Goal: Complete application form: Complete application form

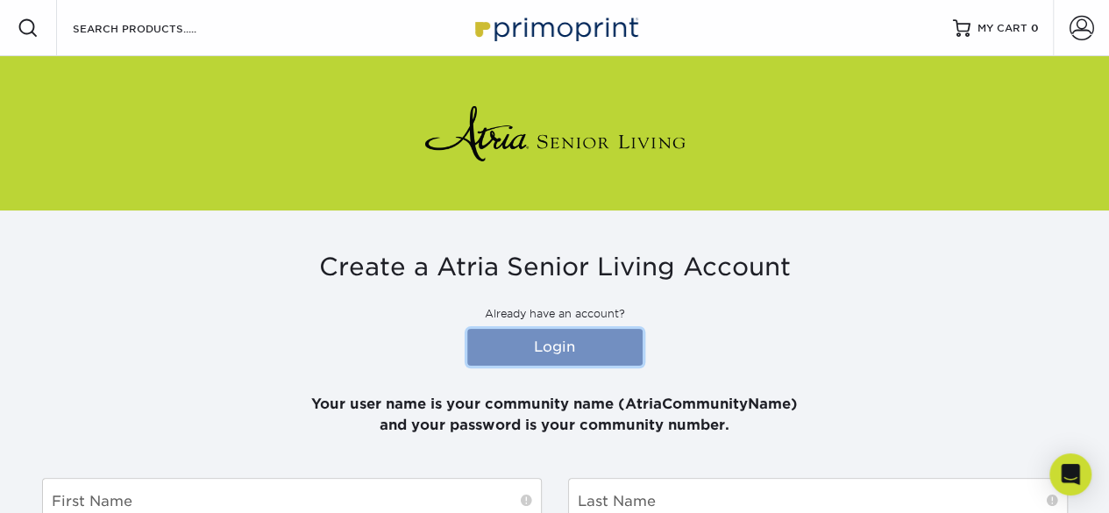
click at [608, 350] on link "Login" at bounding box center [554, 347] width 175 height 37
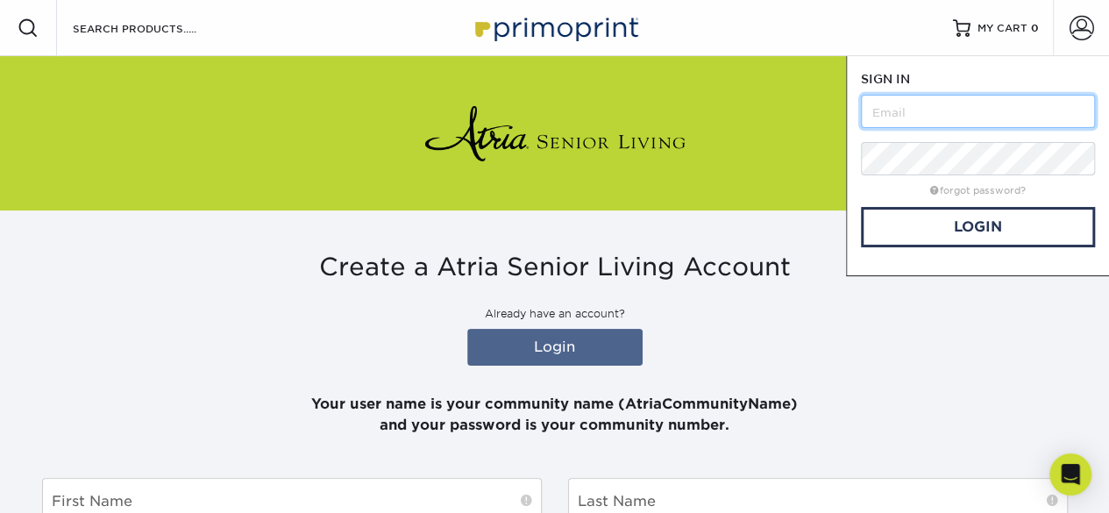
click at [1025, 106] on input "text" at bounding box center [978, 111] width 234 height 33
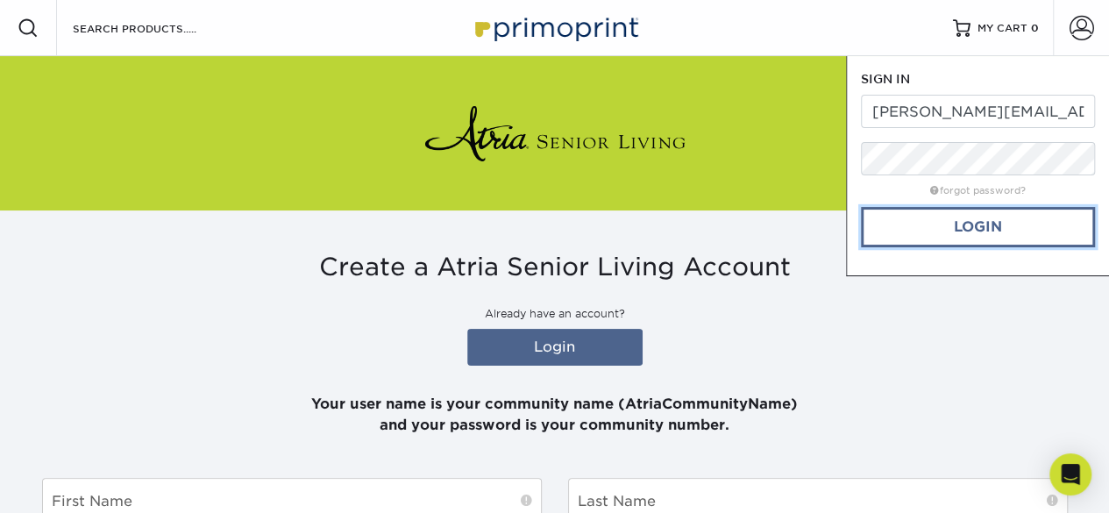
click at [997, 220] on link "Login" at bounding box center [978, 227] width 234 height 40
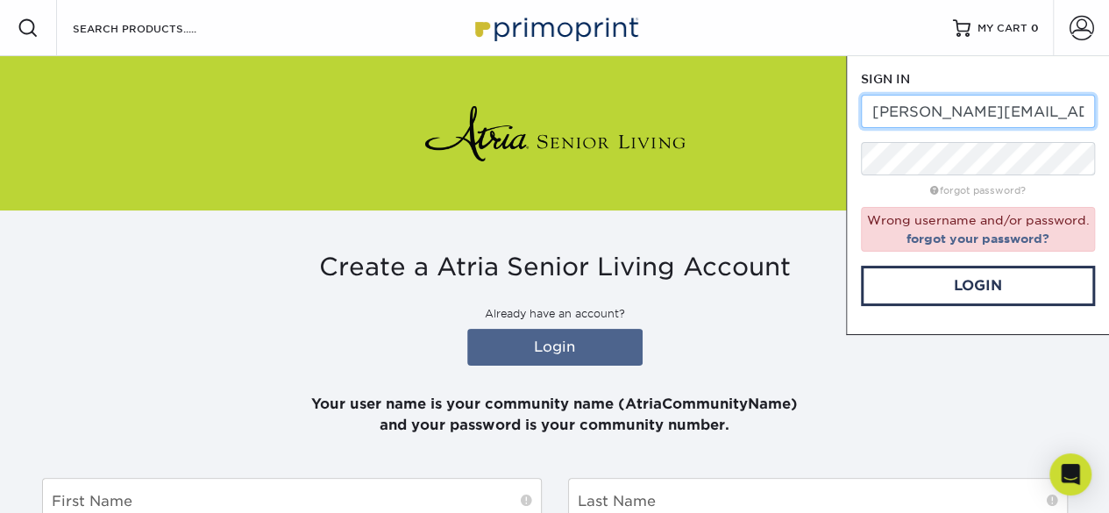
click at [1075, 113] on input "[PERSON_NAME][EMAIL_ADDRESS][PERSON_NAME][DOMAIN_NAME]" at bounding box center [978, 111] width 234 height 33
click at [1085, 111] on input "[PERSON_NAME][EMAIL_ADDRESS][PERSON_NAME][DOMAIN_NAME]" at bounding box center [978, 111] width 234 height 33
type input "[PERSON_NAME].[PERSON_NAME]"
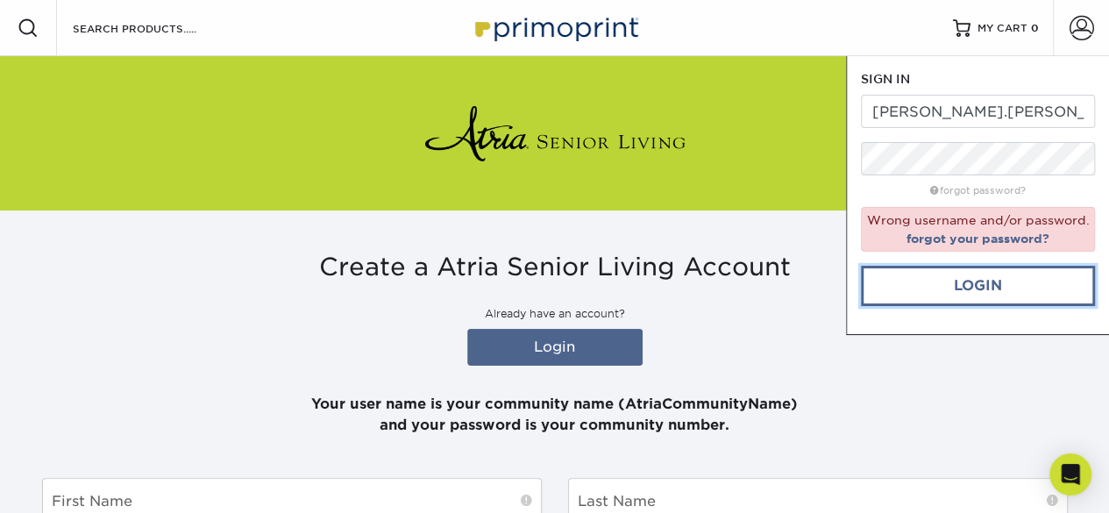
click at [990, 283] on link "Login" at bounding box center [978, 286] width 234 height 40
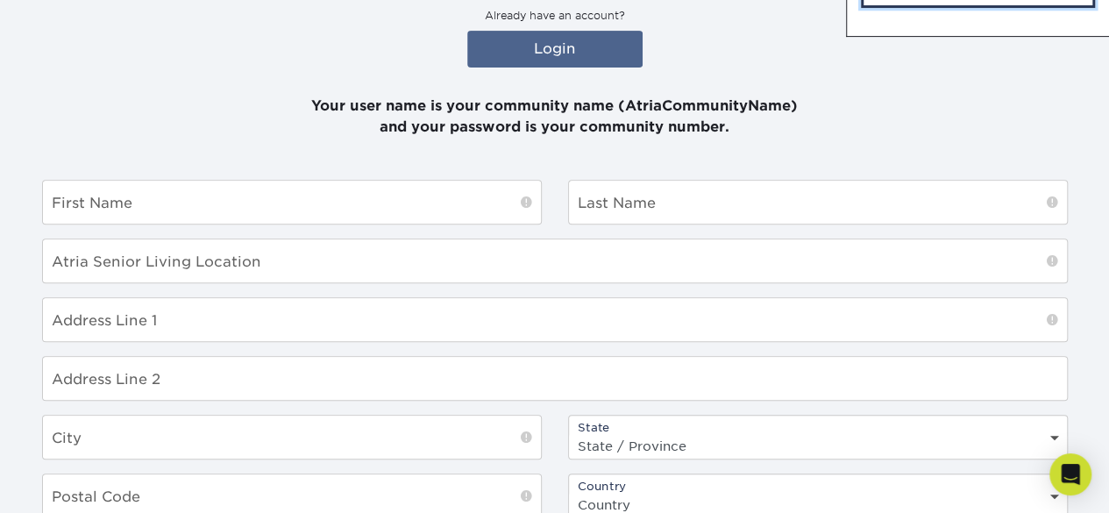
scroll to position [280, 0]
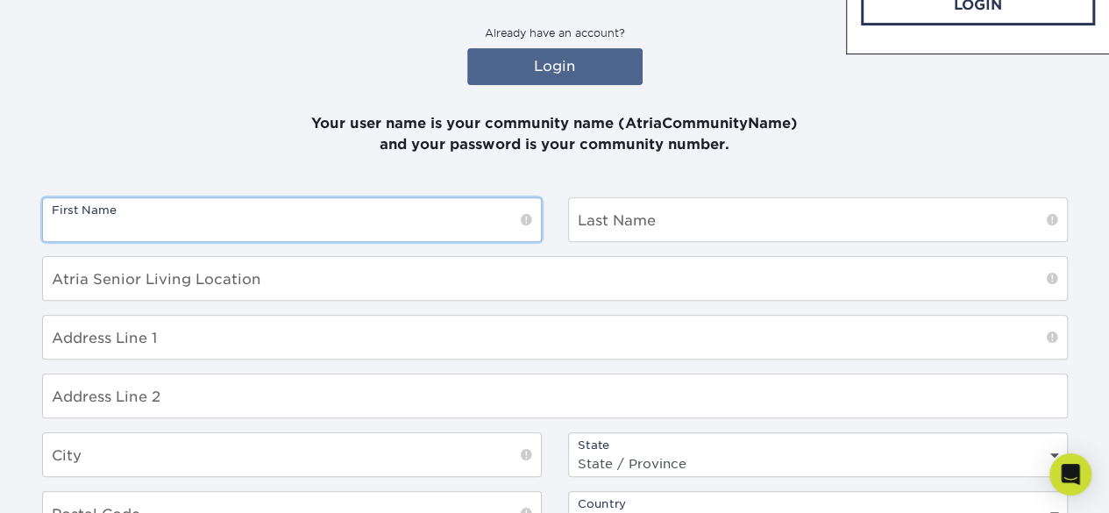
click at [358, 222] on input "text" at bounding box center [292, 219] width 498 height 43
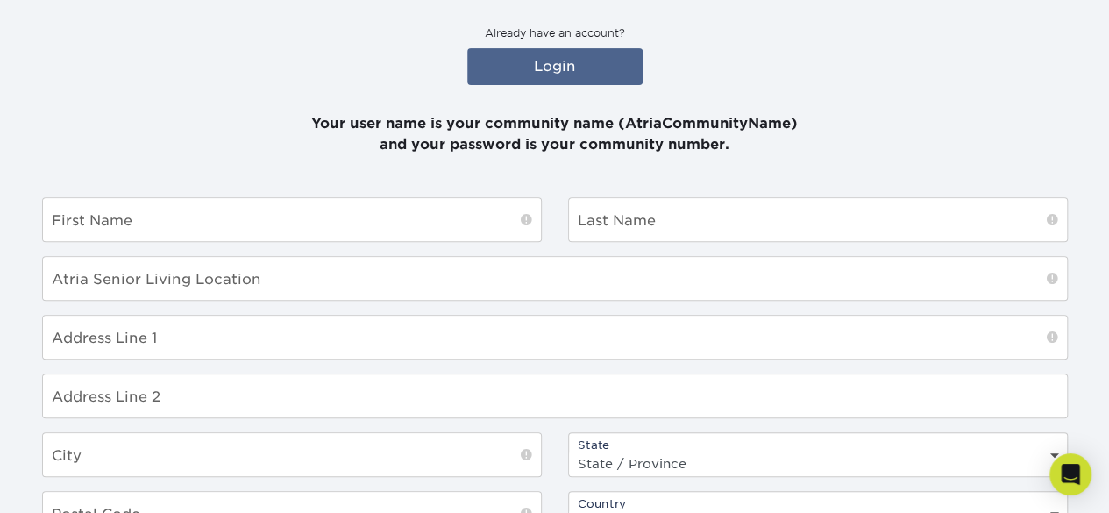
click at [952, 155] on div "Create a Atria Senior Living Account Already have an account? Login Your user n…" at bounding box center [555, 385] width 1052 height 910
click at [554, 65] on link "Login" at bounding box center [554, 66] width 175 height 37
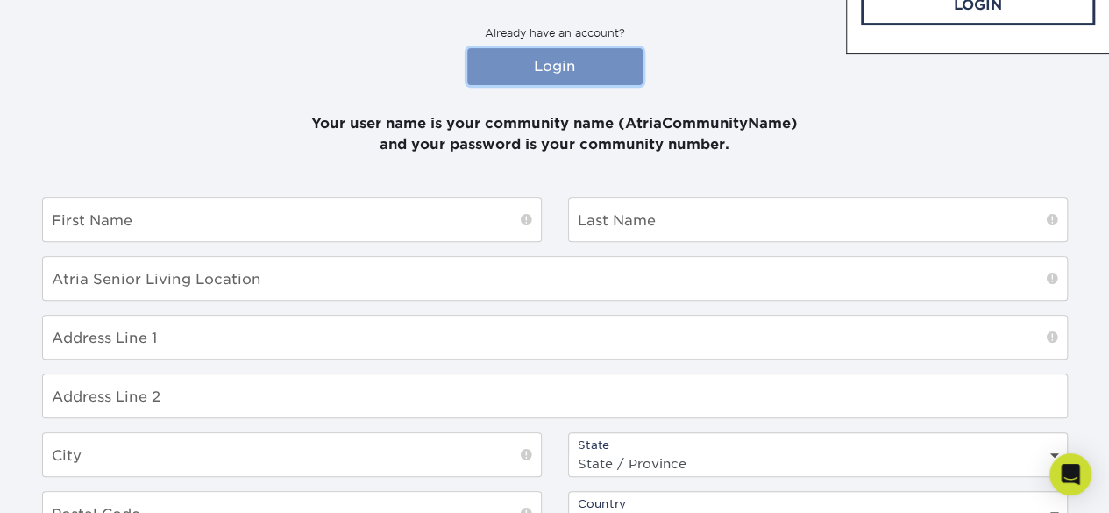
scroll to position [0, 0]
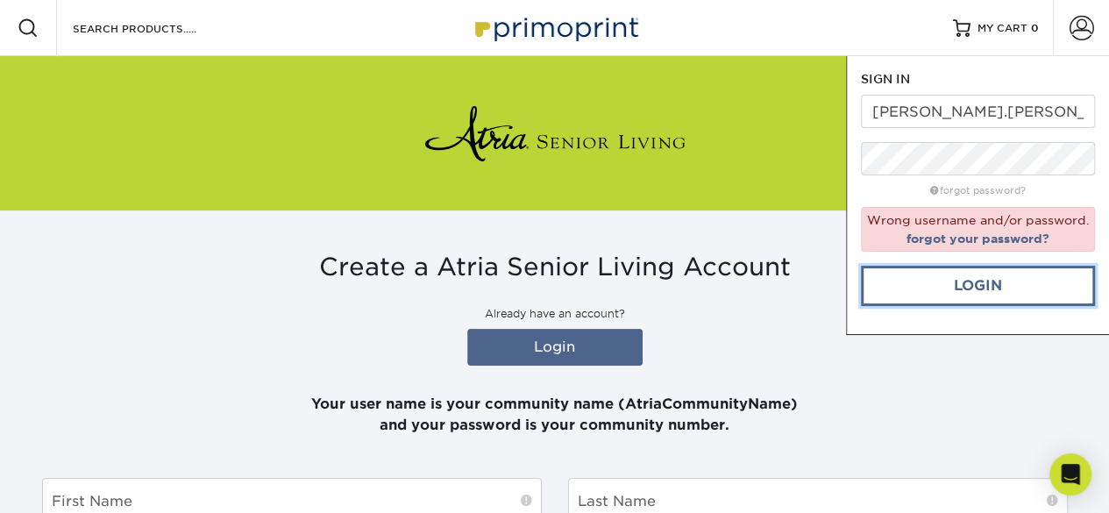
click at [969, 292] on link "Login" at bounding box center [978, 286] width 234 height 40
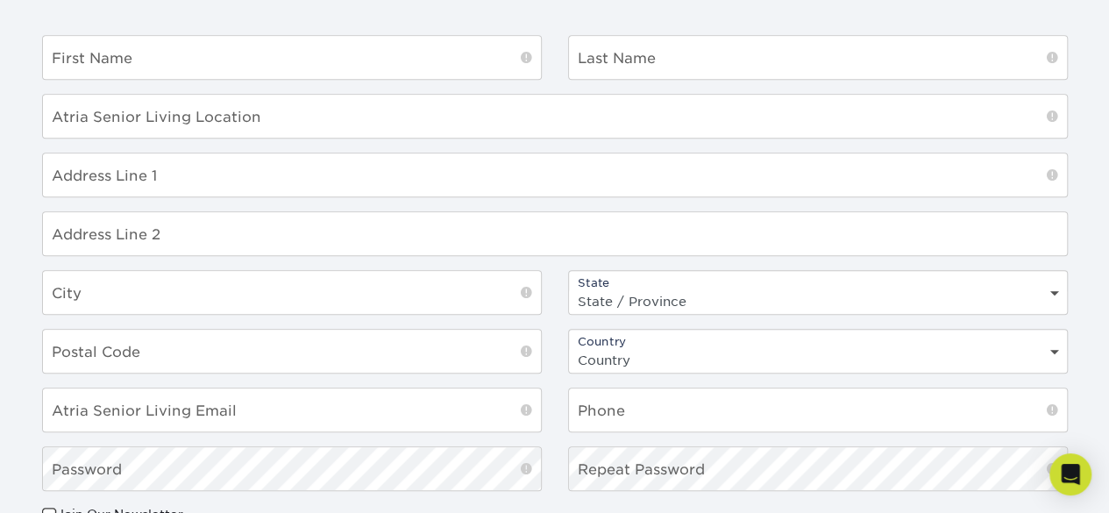
scroll to position [430, 0]
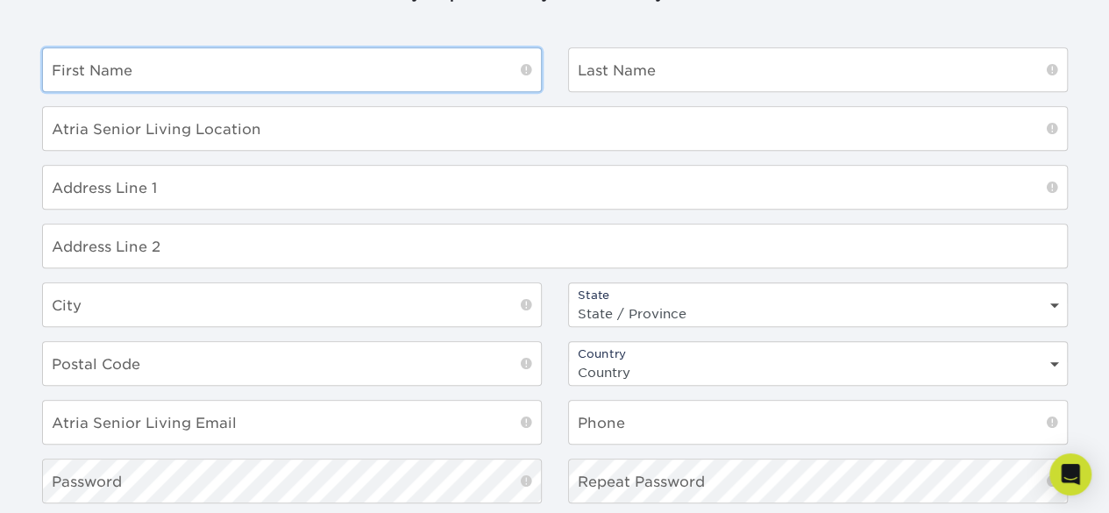
click at [353, 67] on input "text" at bounding box center [292, 69] width 498 height 43
type input "[PERSON_NAME]"
click at [598, 79] on input "text" at bounding box center [818, 69] width 498 height 43
type input "Disque"
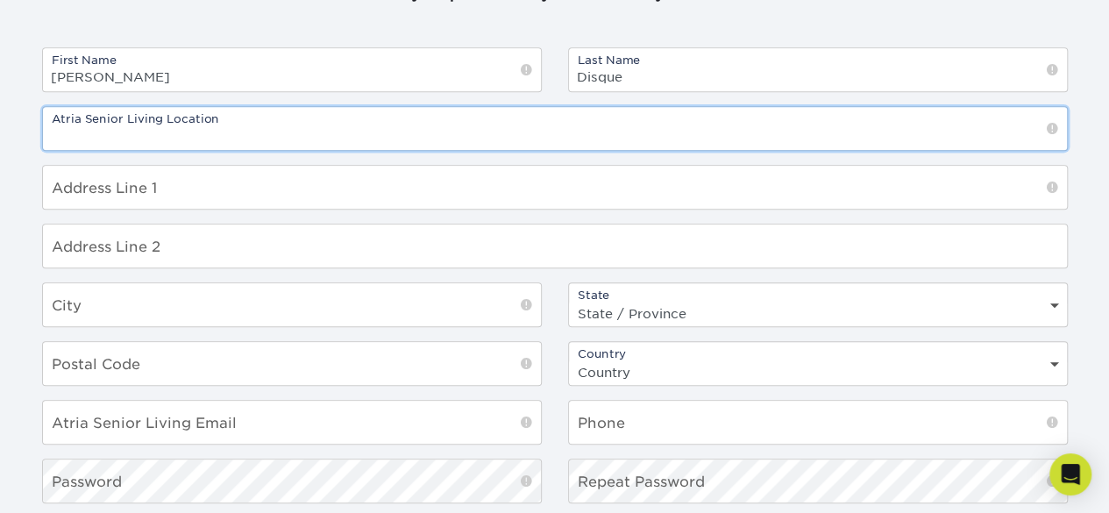
click at [428, 139] on input "text" at bounding box center [555, 128] width 1024 height 43
type input "Holiday [GEOGRAPHIC_DATA]"
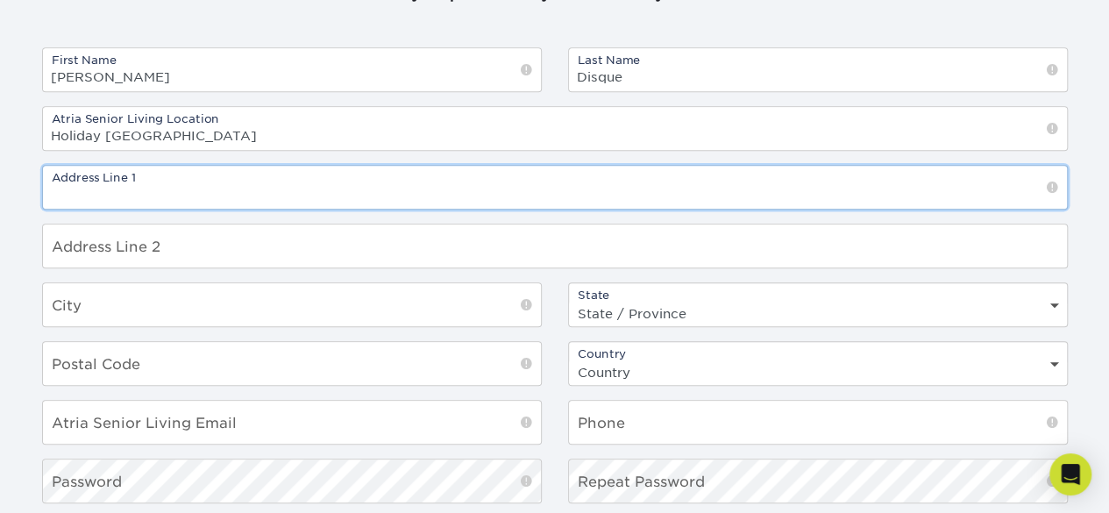
click at [352, 194] on input "text" at bounding box center [555, 187] width 1024 height 43
